Goal: Information Seeking & Learning: Learn about a topic

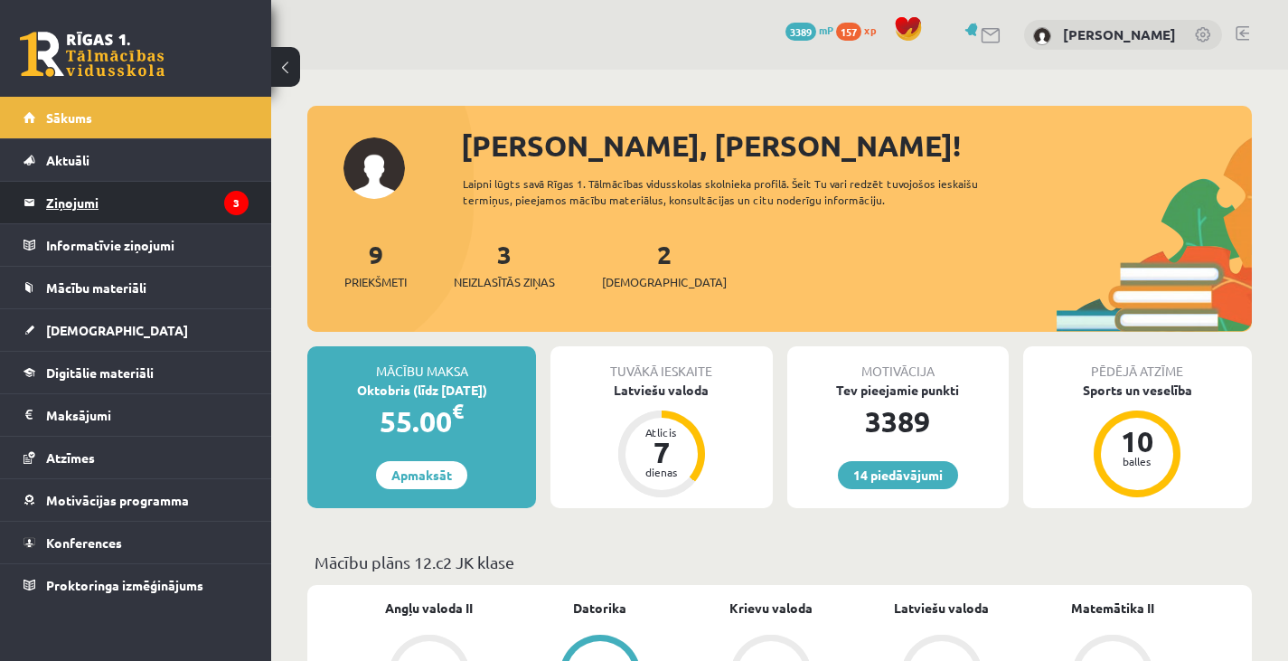
click at [50, 200] on legend "Ziņojumi 3" at bounding box center [147, 203] width 203 height 42
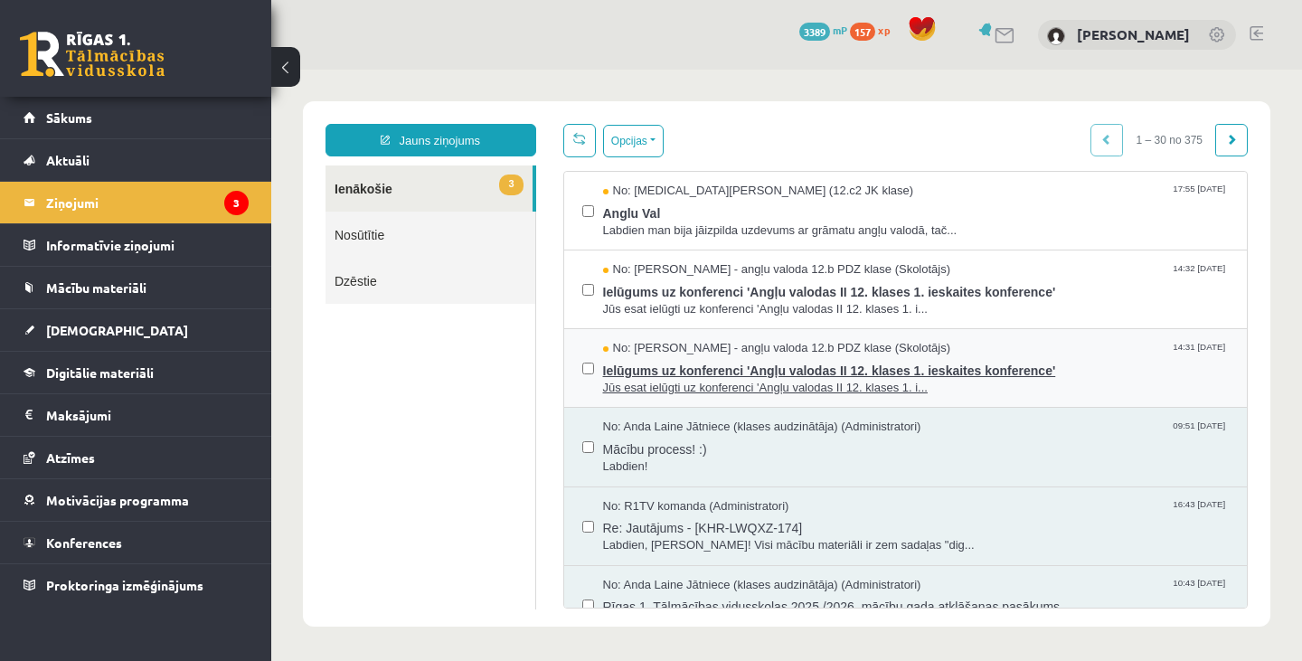
click at [754, 363] on span "Ielūgums uz konferenci 'Angļu valodas II 12. klases 1. ieskaites konference'" at bounding box center [916, 368] width 627 height 23
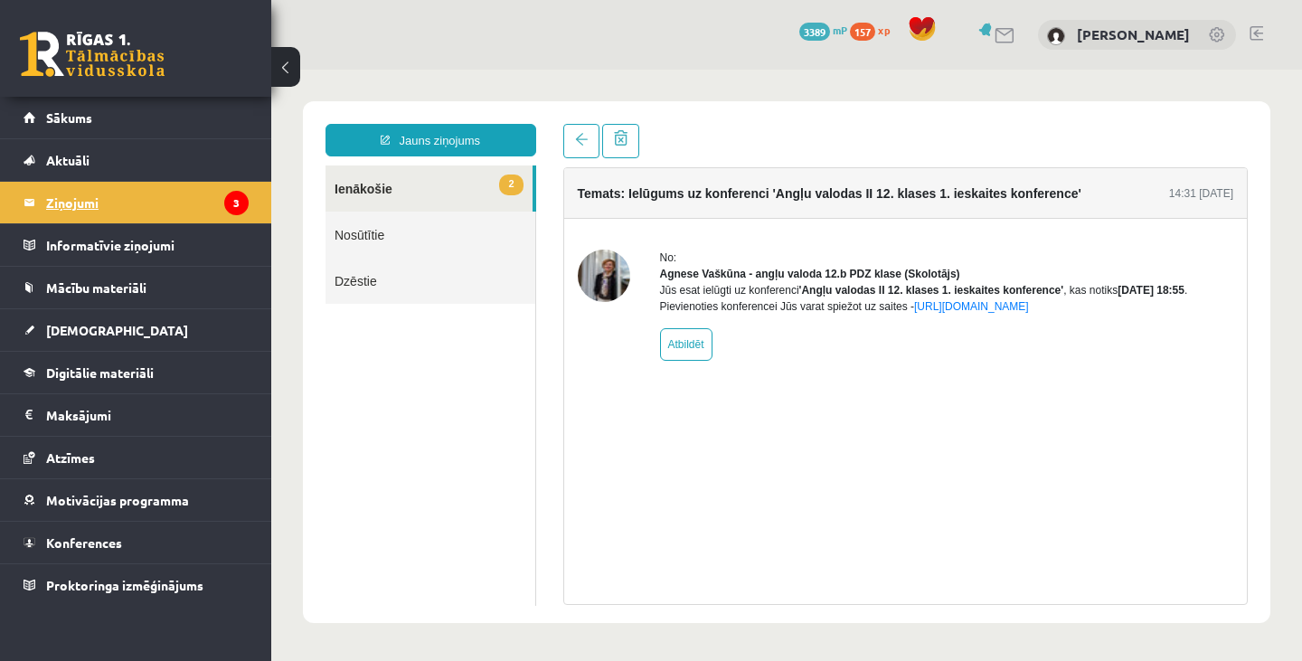
click at [213, 195] on legend "Ziņojumi 3" at bounding box center [147, 203] width 203 height 42
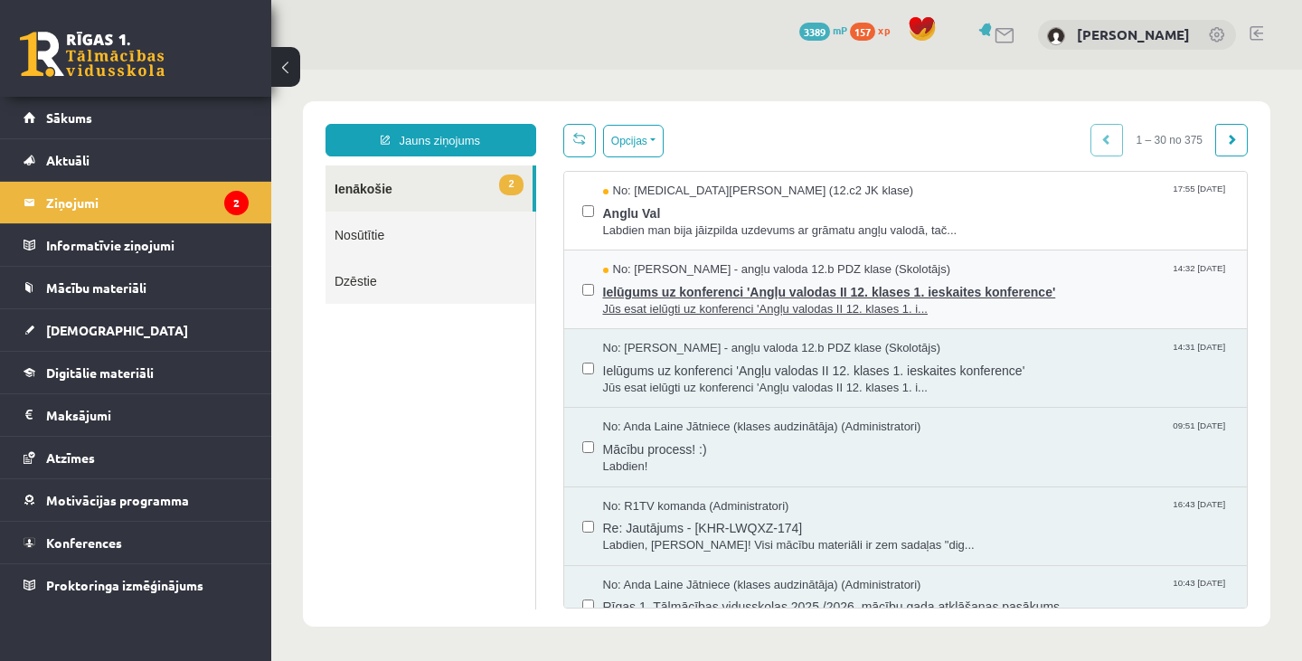
click at [843, 278] on span "Ielūgums uz konferenci 'Angļu valodas II 12. klases 1. ieskaites konference'" at bounding box center [916, 289] width 627 height 23
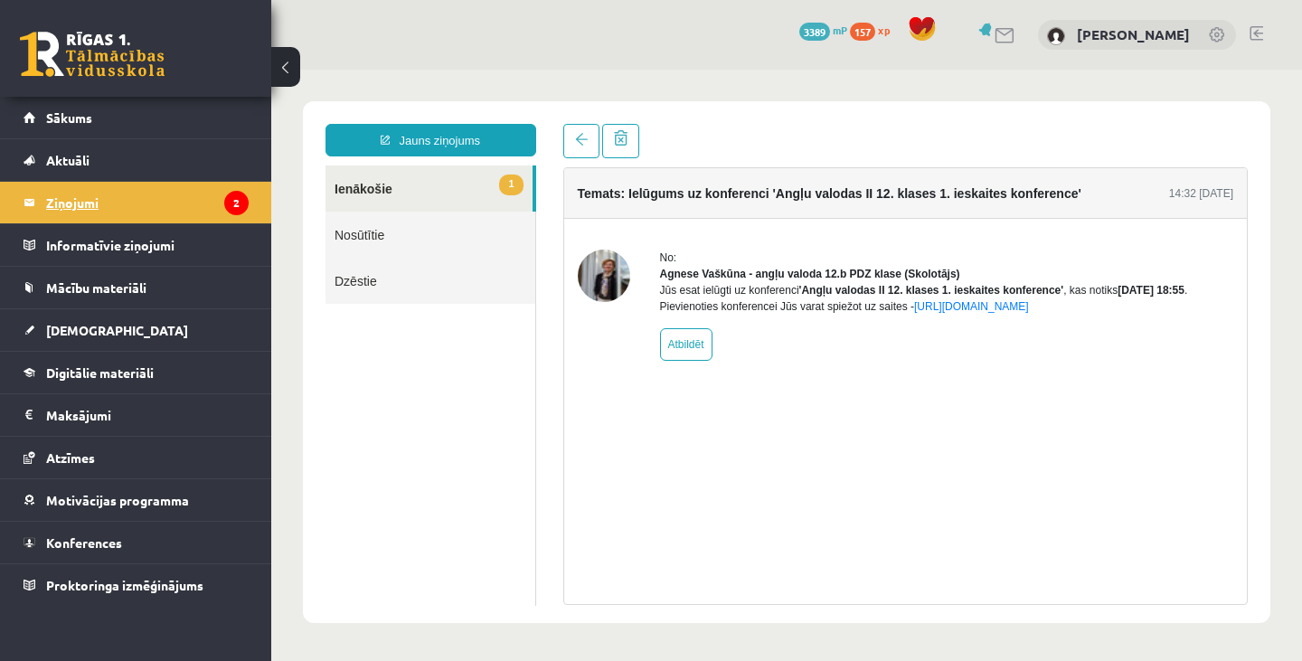
click at [179, 195] on legend "Ziņojumi 2" at bounding box center [147, 203] width 203 height 42
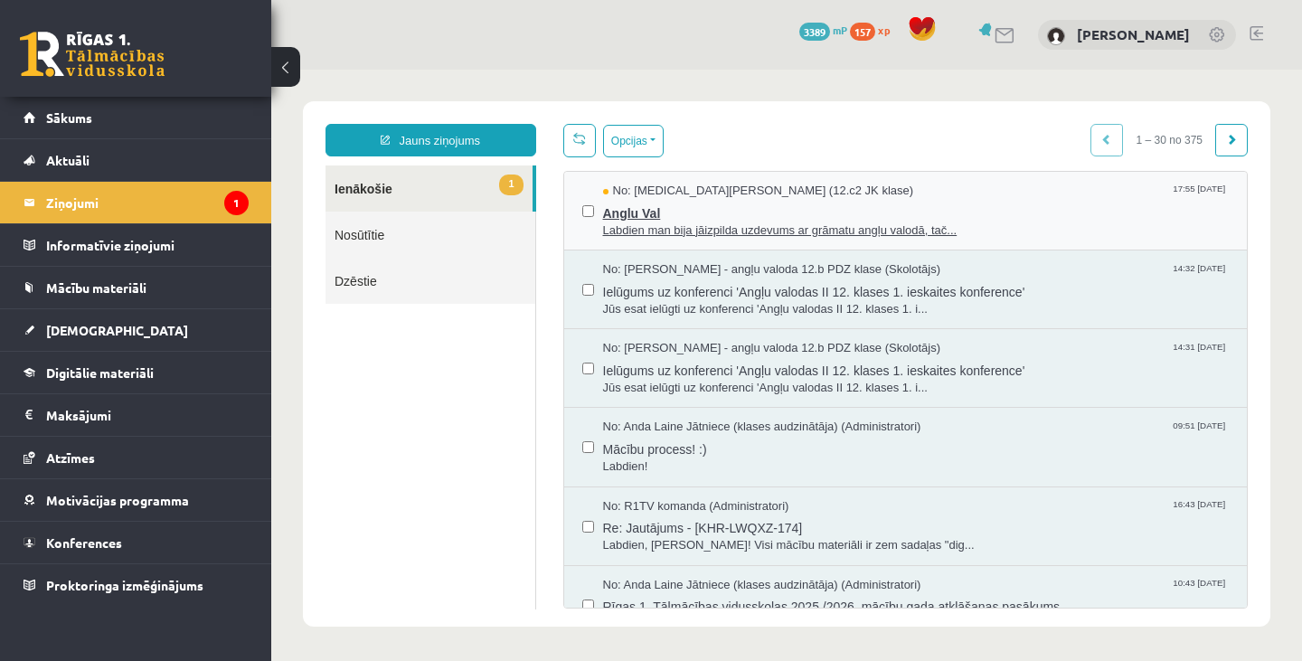
click at [727, 203] on span "Anglu Val" at bounding box center [916, 211] width 627 height 23
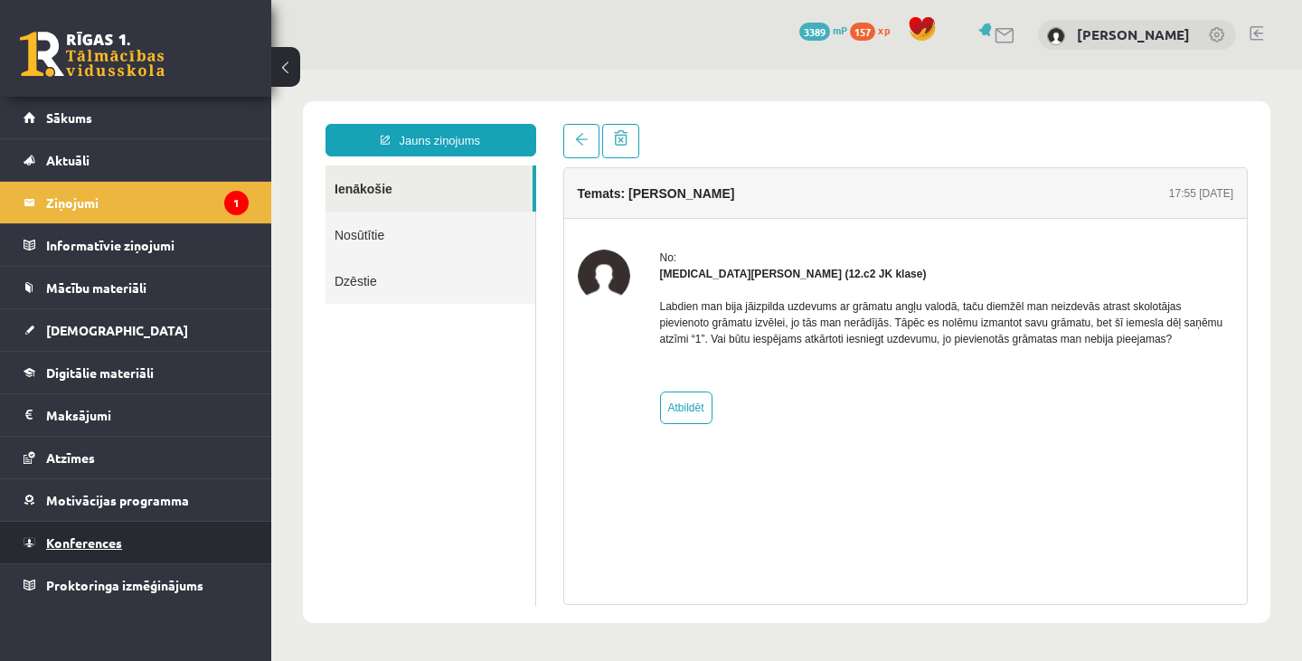
click at [92, 542] on span "Konferences" at bounding box center [84, 542] width 76 height 16
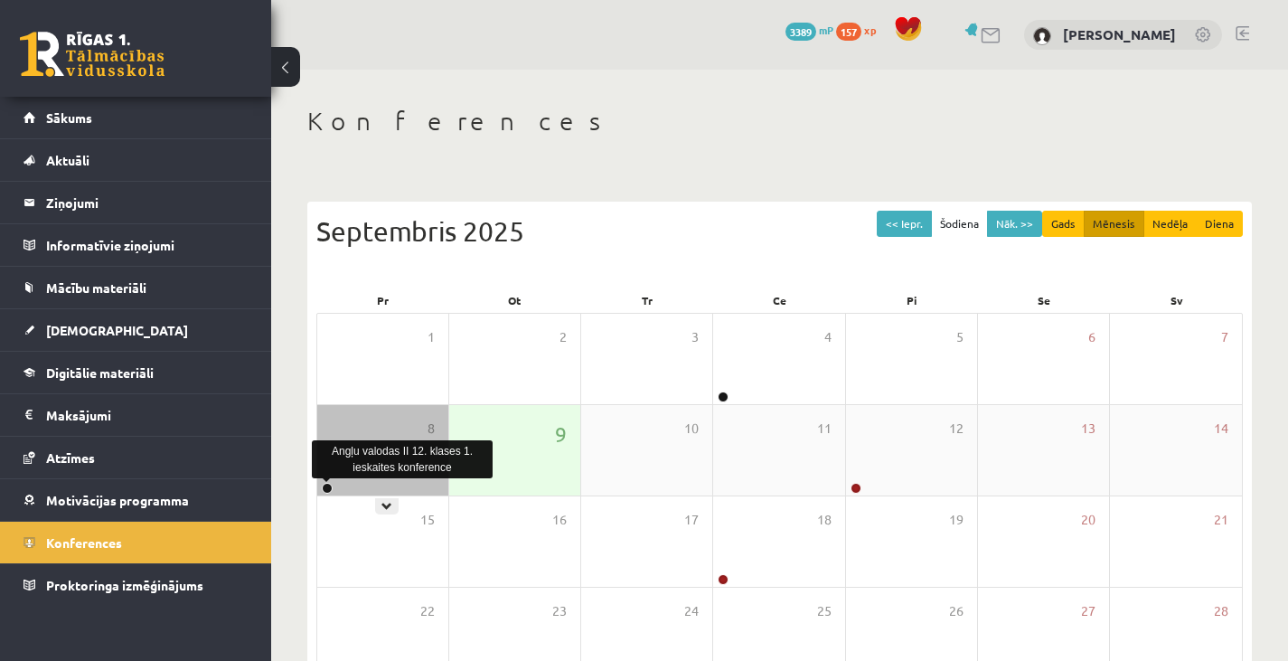
click at [327, 486] on link at bounding box center [327, 488] width 11 height 11
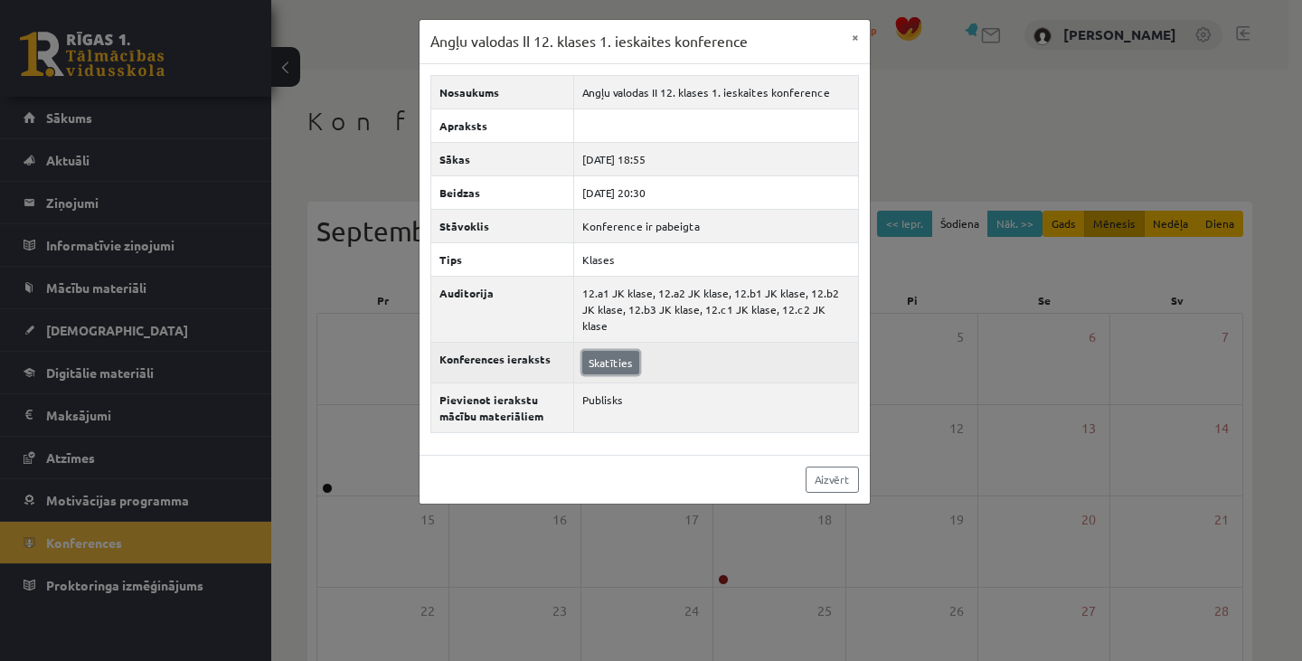
click at [629, 351] on link "Skatīties" at bounding box center [610, 363] width 57 height 24
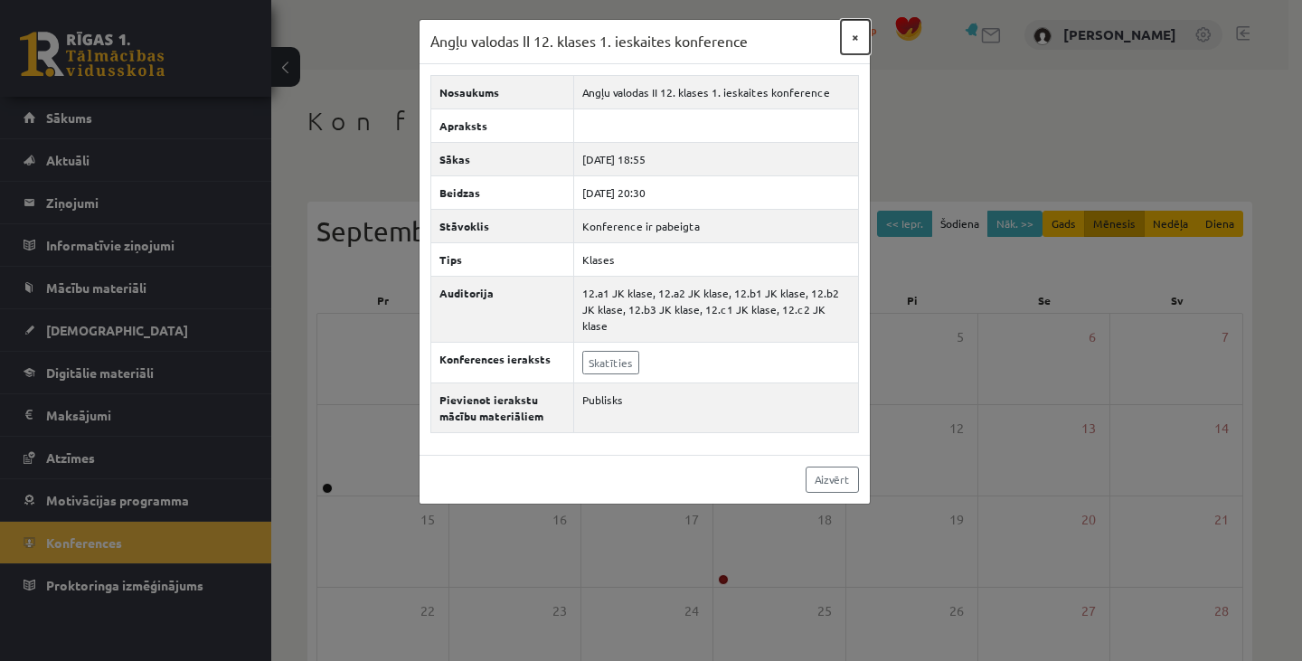
click at [852, 35] on button "×" at bounding box center [855, 37] width 29 height 34
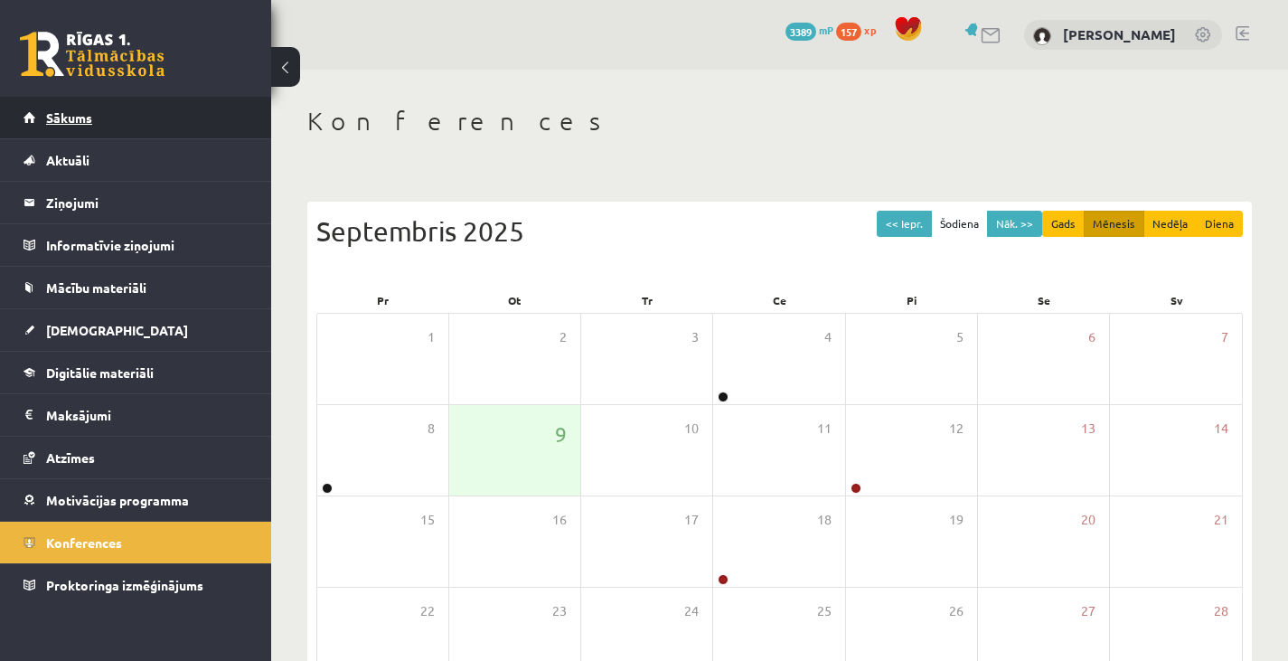
click at [52, 110] on span "Sākums" at bounding box center [69, 117] width 46 height 16
